Goal: Transaction & Acquisition: Purchase product/service

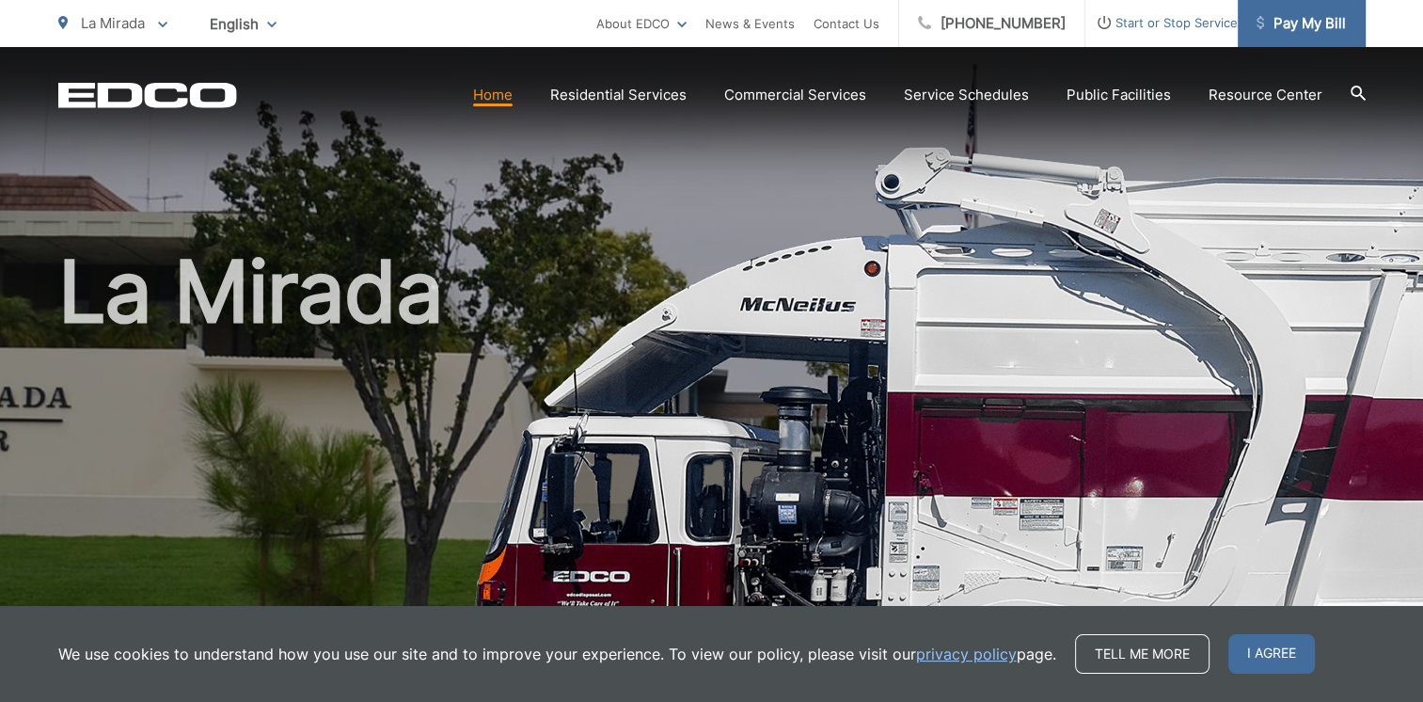
click at [1324, 23] on span "Pay My Bill" at bounding box center [1300, 23] width 89 height 23
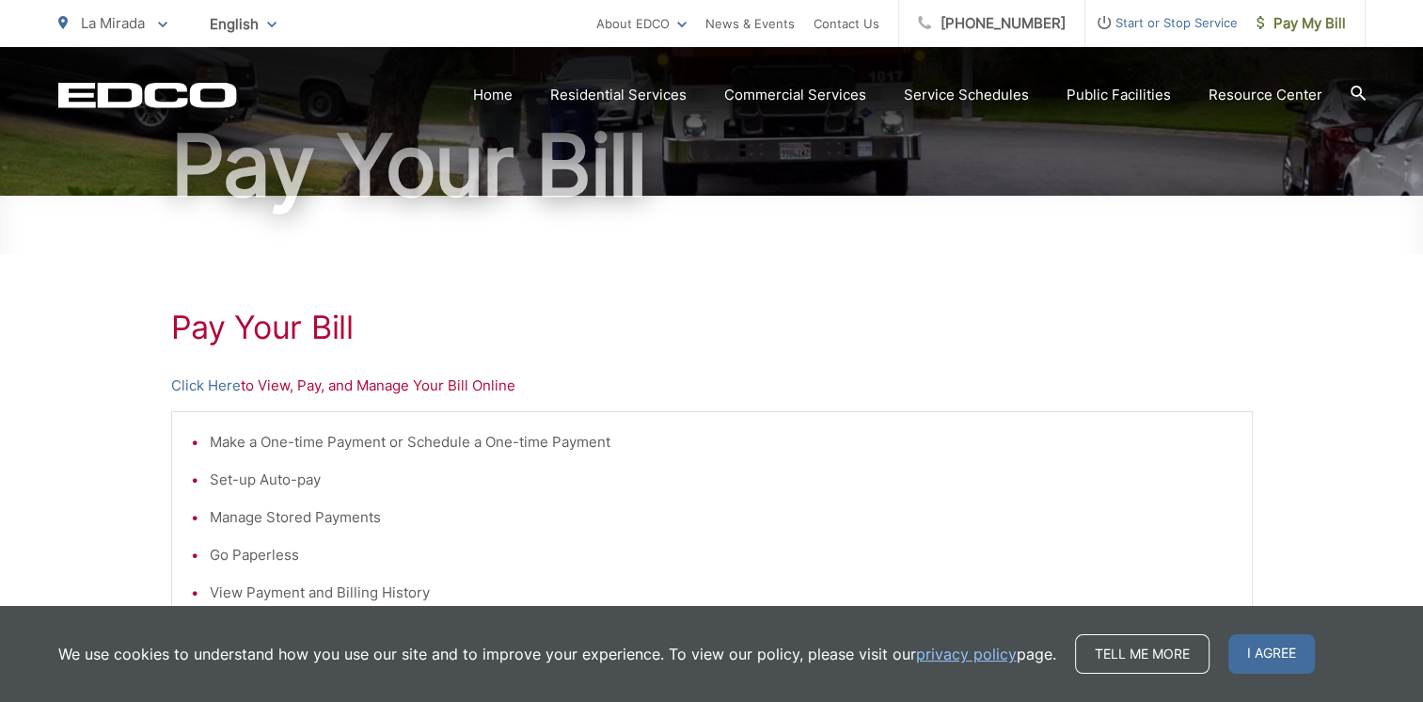
scroll to position [188, 0]
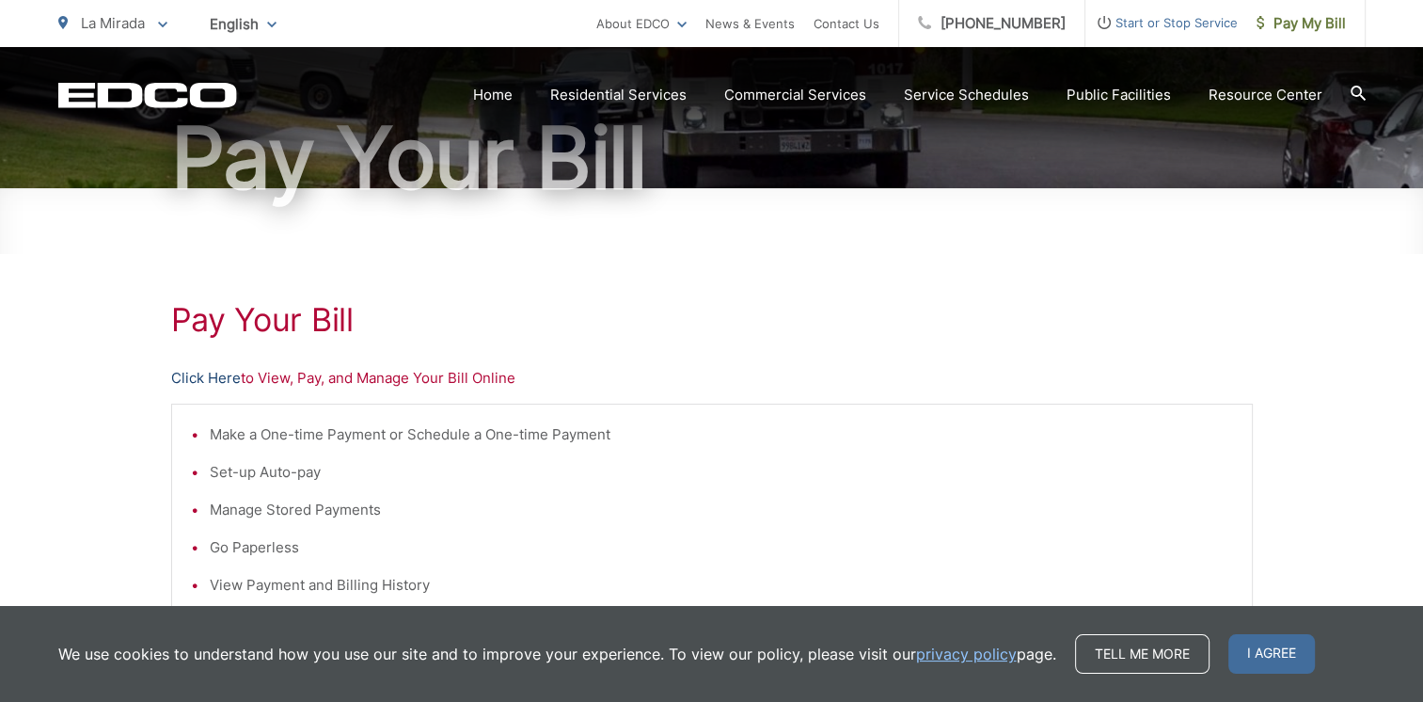
click at [229, 380] on link "Click Here" at bounding box center [206, 378] width 70 height 23
click at [688, 301] on h1 "Pay Your Bill" at bounding box center [711, 320] width 1081 height 38
click at [740, 160] on h1 "Pay Your Bill" at bounding box center [711, 158] width 1307 height 94
drag, startPoint x: 740, startPoint y: 160, endPoint x: 739, endPoint y: 214, distance: 54.6
click at [734, 204] on h1 "Pay Your Bill" at bounding box center [711, 158] width 1307 height 94
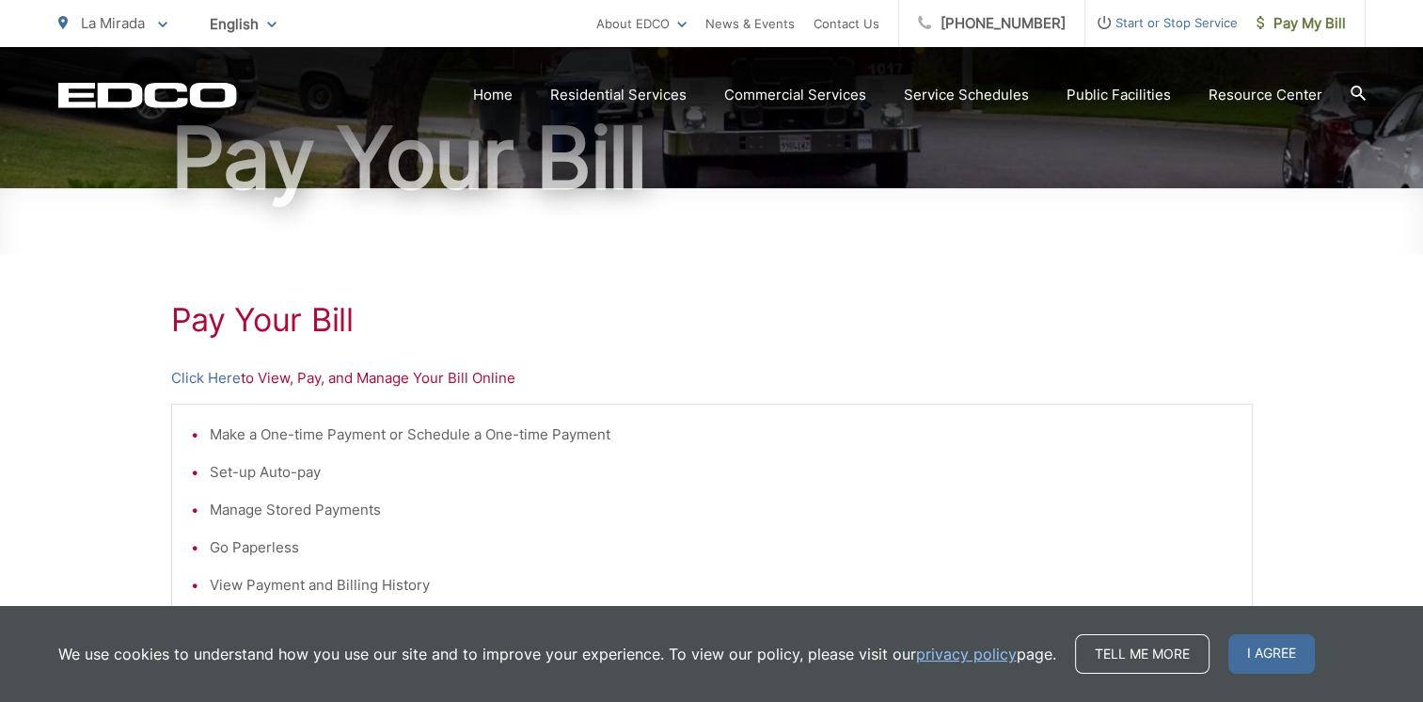
click at [747, 218] on div "Pay Your Bill Click Here to View, Pay, and Manage Your Bill Online Make a One-t…" at bounding box center [711, 610] width 1081 height 845
click at [749, 226] on div "Pay Your Bill Click Here to View, Pay, and Manage Your Bill Online Make a One-t…" at bounding box center [711, 610] width 1081 height 845
drag, startPoint x: 767, startPoint y: 204, endPoint x: 756, endPoint y: 224, distance: 22.7
click at [756, 224] on div "Pay Your Bill Pay Your Bill Click Here to View, Pay, and Manage Your Bill Onlin…" at bounding box center [711, 446] width 1423 height 1174
click at [730, 220] on div "Pay Your Bill Click Here to View, Pay, and Manage Your Bill Online Make a One-t…" at bounding box center [711, 610] width 1081 height 845
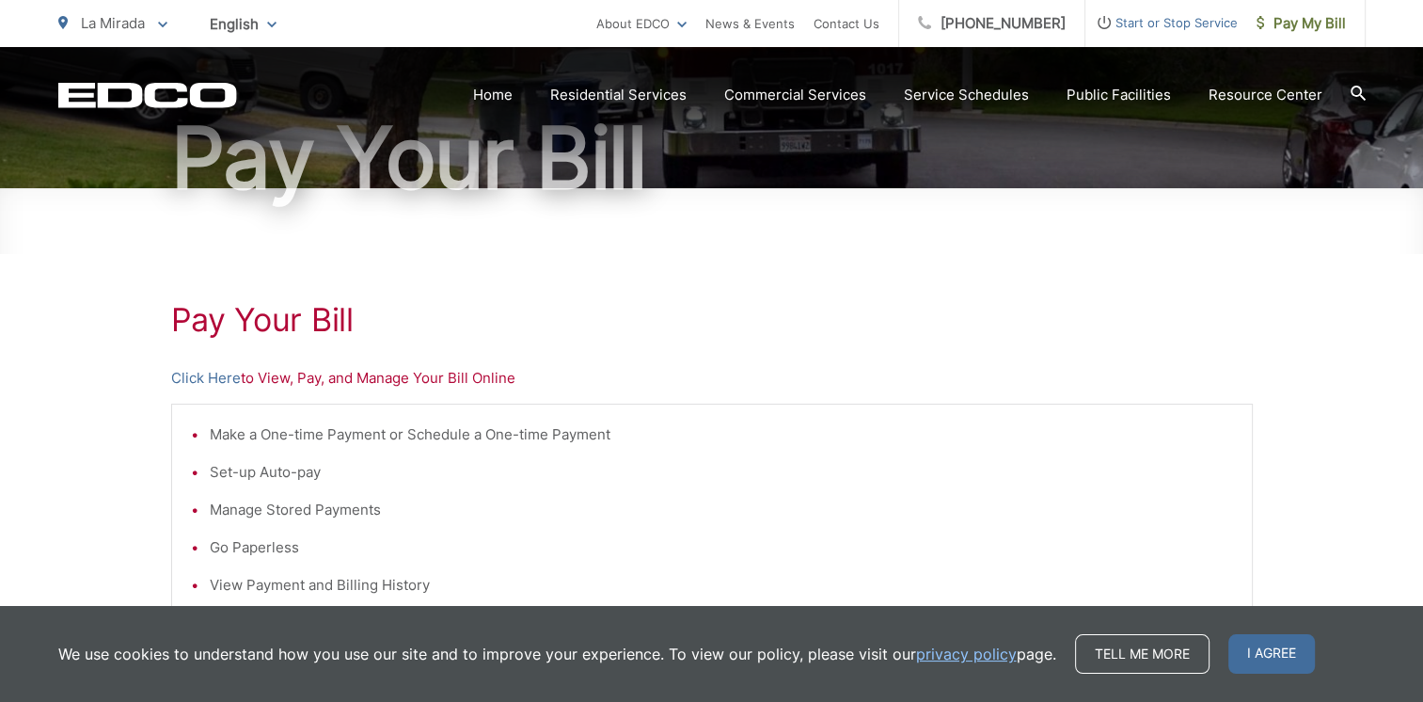
drag, startPoint x: 1008, startPoint y: 592, endPoint x: 993, endPoint y: 597, distance: 15.8
click at [993, 597] on div "Make a One-time Payment or Schedule a One-time Payment Set-up Auto-pay Manage S…" at bounding box center [711, 534] width 1081 height 263
drag, startPoint x: 993, startPoint y: 597, endPoint x: 962, endPoint y: 531, distance: 72.8
click at [965, 552] on li "Go Paperless" at bounding box center [721, 547] width 1023 height 23
